Goal: Check status: Check status

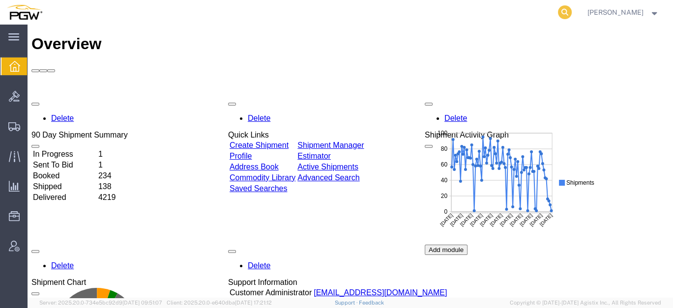
click at [572, 9] on icon at bounding box center [565, 12] width 14 height 14
paste input "57080985"
type input "57080985"
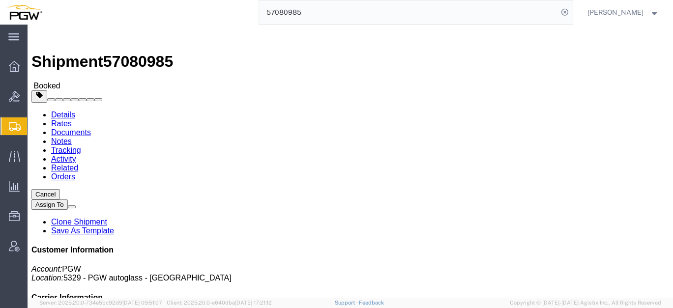
click link "Documents"
